Goal: Check status: Check status

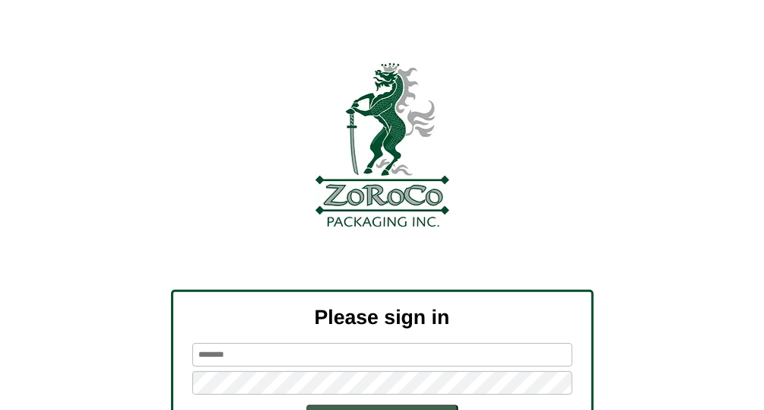
scroll to position [141, 0]
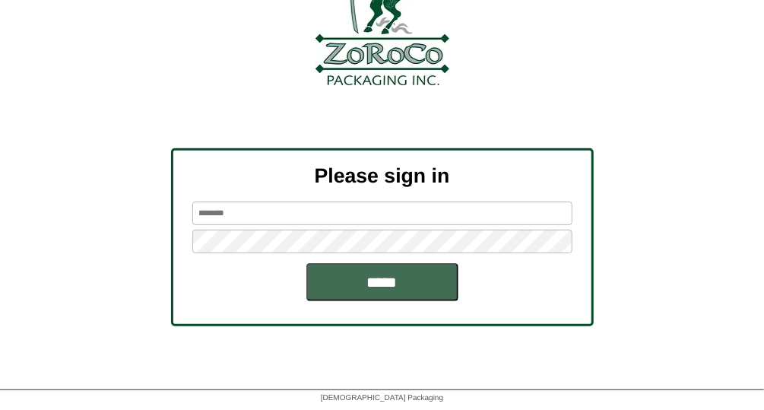
type input "*******"
click at [400, 290] on input "*****" at bounding box center [382, 282] width 152 height 38
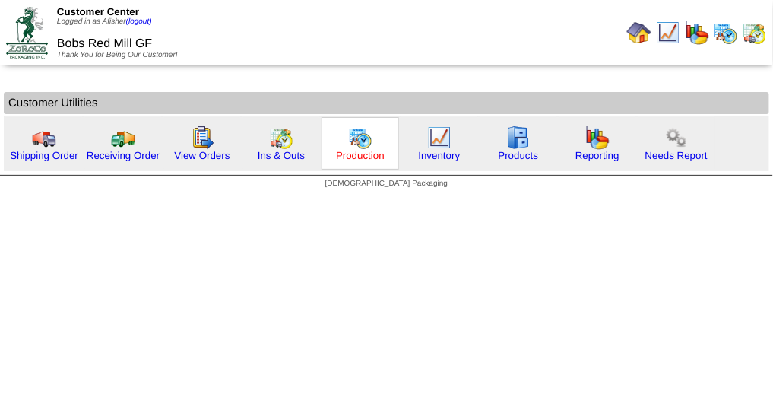
click at [366, 157] on link "Production" at bounding box center [360, 155] width 49 height 11
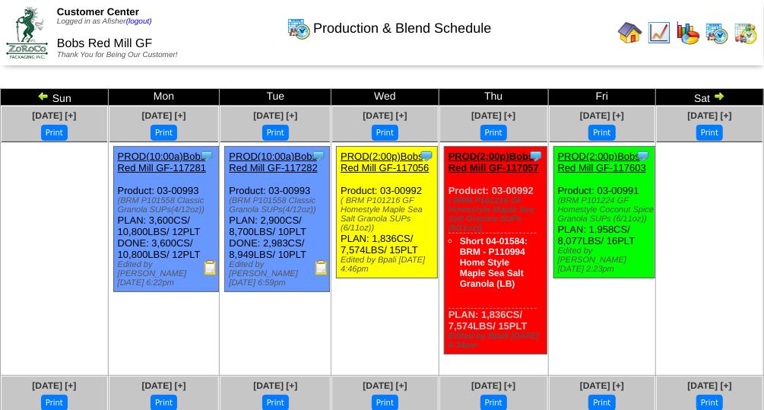
click at [37, 93] on img at bounding box center [43, 96] width 12 height 12
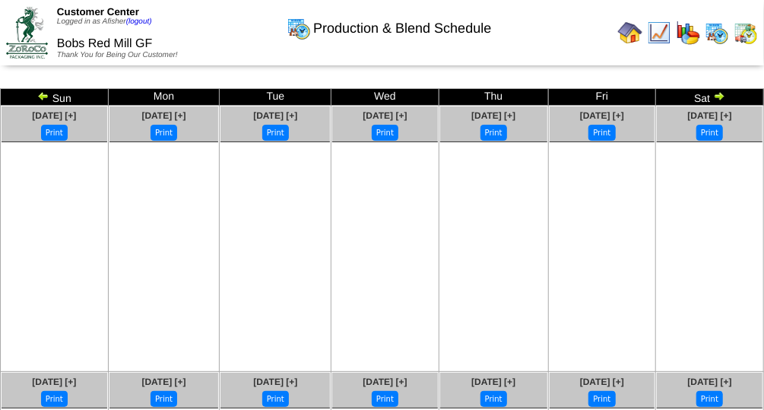
click at [37, 93] on img at bounding box center [43, 96] width 12 height 12
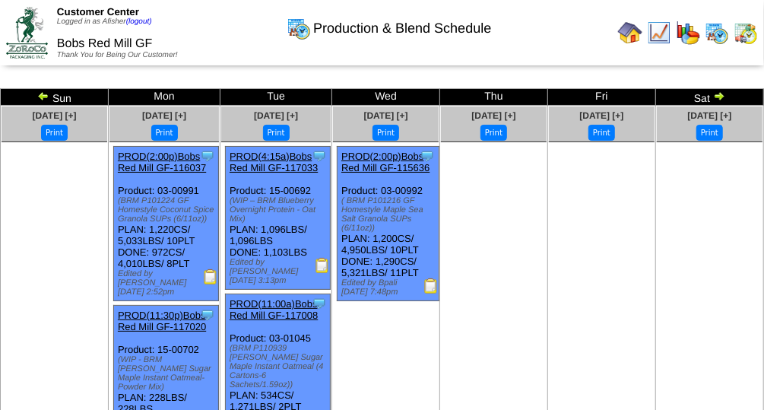
click at [37, 93] on img at bounding box center [43, 96] width 12 height 12
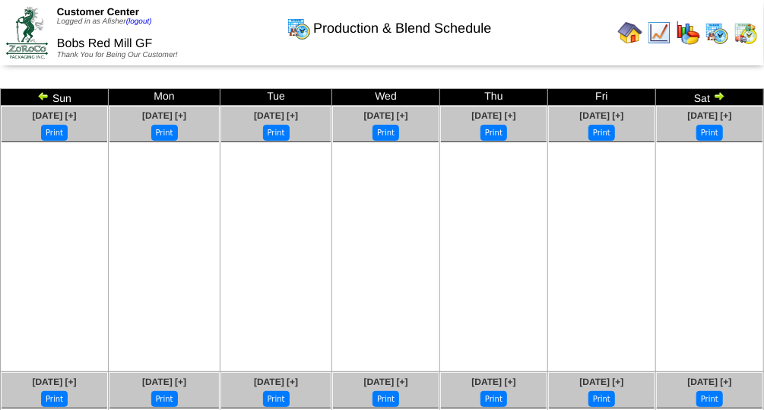
click at [37, 93] on img at bounding box center [43, 96] width 12 height 12
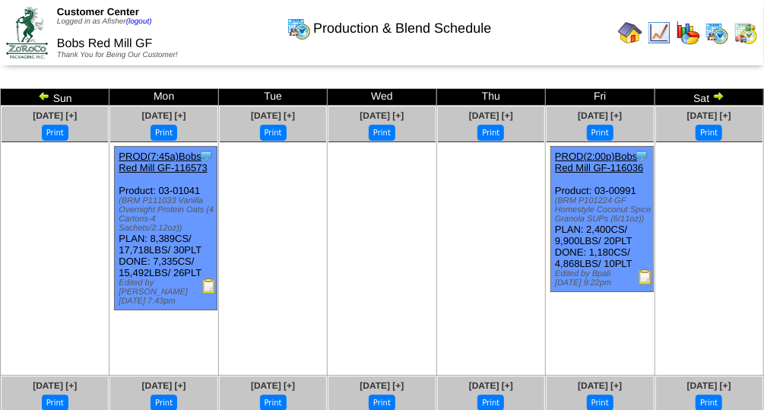
click at [37, 93] on td "Sun" at bounding box center [55, 97] width 109 height 17
click at [43, 94] on img at bounding box center [44, 96] width 12 height 12
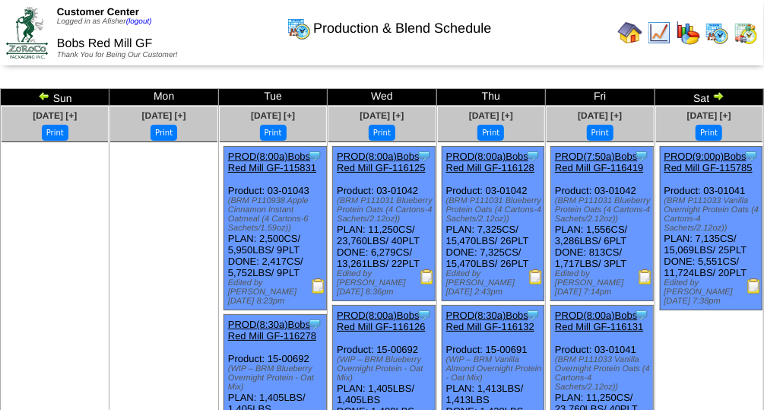
click at [43, 94] on img at bounding box center [44, 96] width 12 height 12
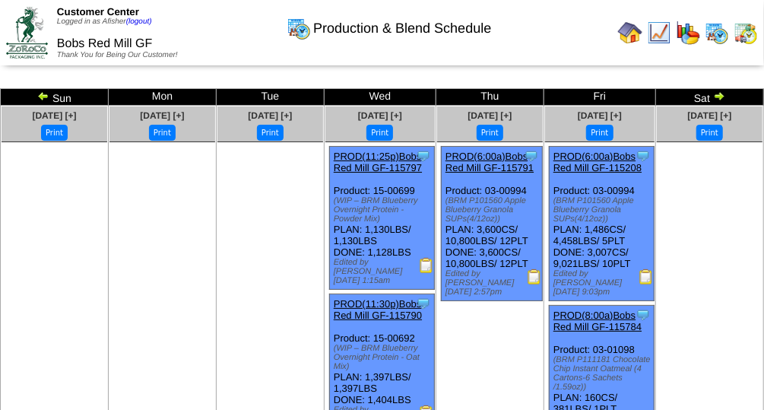
click at [43, 94] on img at bounding box center [43, 96] width 12 height 12
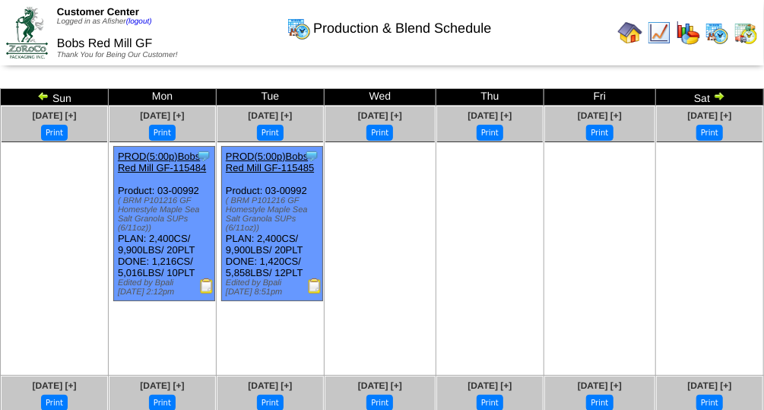
click at [43, 94] on img at bounding box center [43, 96] width 12 height 12
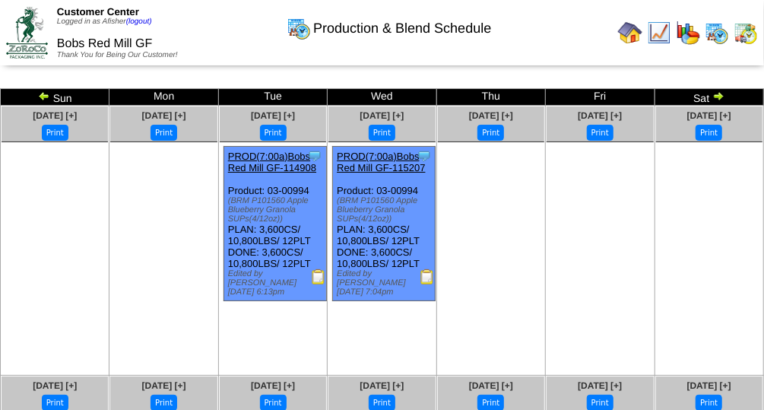
click at [43, 94] on img at bounding box center [44, 96] width 12 height 12
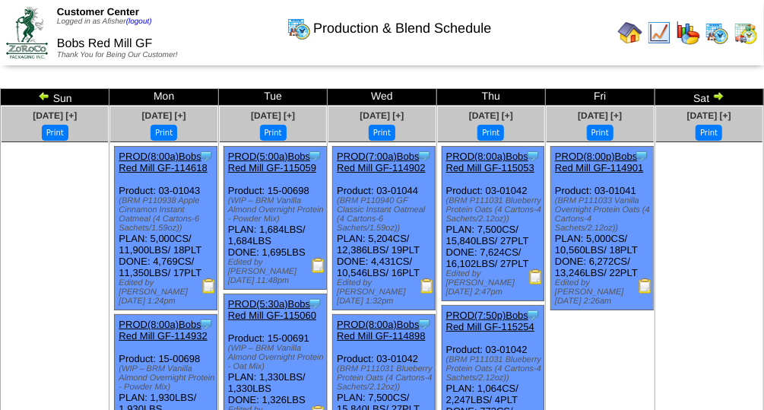
click at [43, 94] on img at bounding box center [44, 96] width 12 height 12
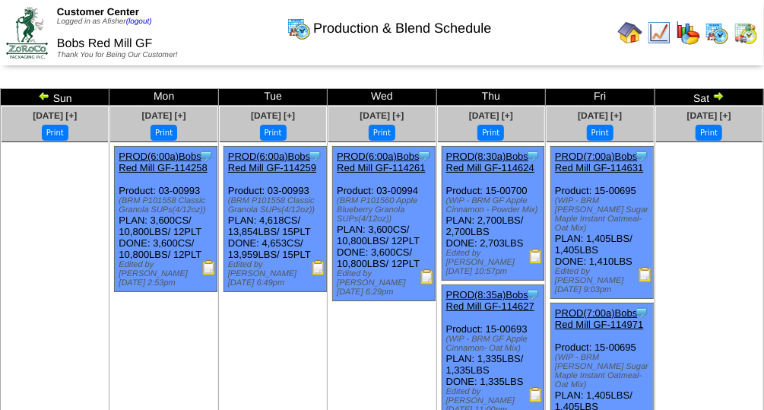
click at [43, 94] on img at bounding box center [44, 96] width 12 height 12
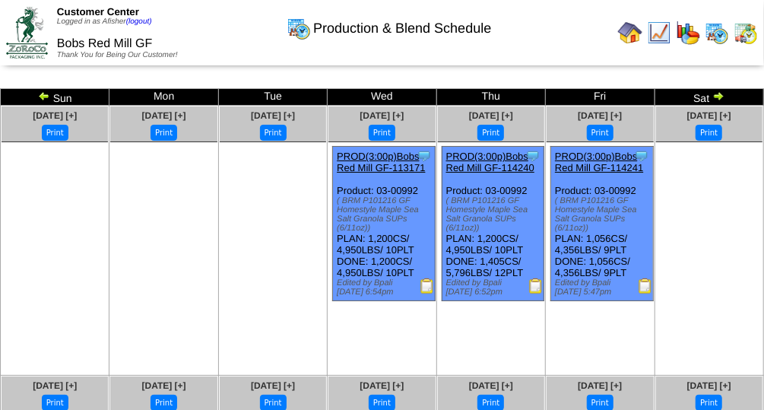
click at [43, 94] on img at bounding box center [44, 96] width 12 height 12
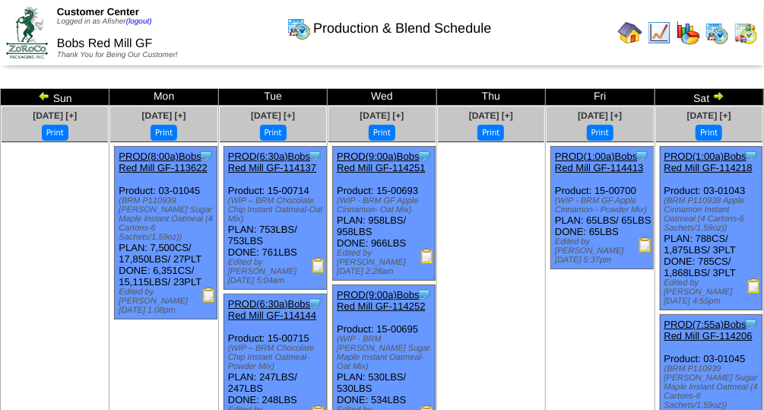
click at [43, 94] on img at bounding box center [44, 96] width 12 height 12
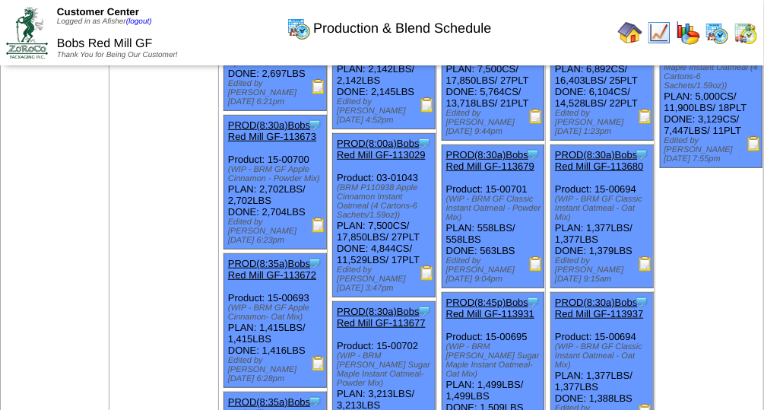
scroll to position [258, 0]
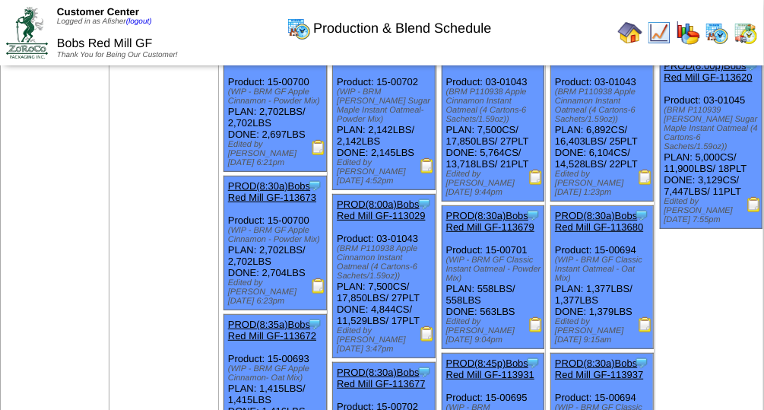
click at [422, 326] on img at bounding box center [426, 333] width 15 height 15
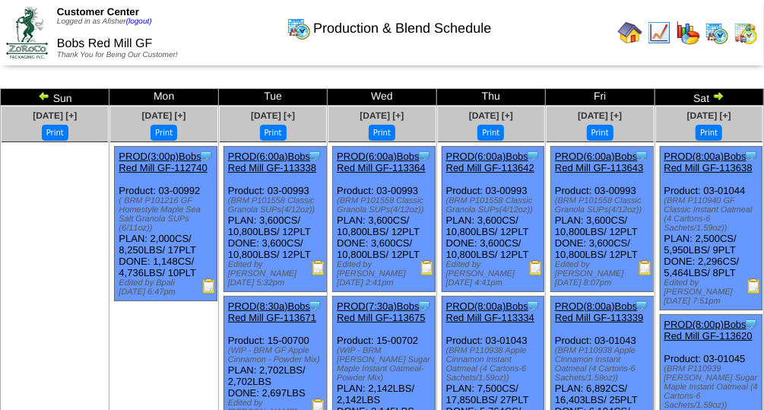
click at [315, 268] on img at bounding box center [318, 267] width 15 height 15
click at [721, 97] on img at bounding box center [718, 96] width 12 height 12
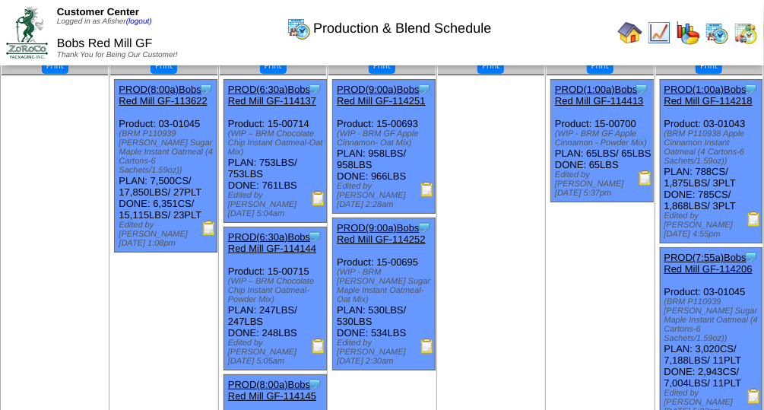
scroll to position [67, 0]
click at [208, 220] on img at bounding box center [208, 227] width 15 height 15
